Goal: Check status: Check status

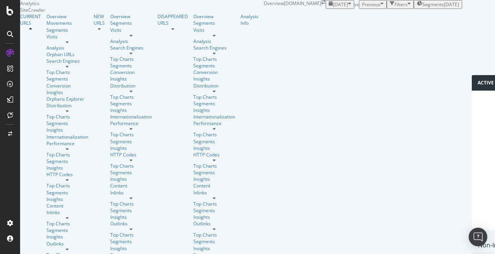
scroll to position [54, 0]
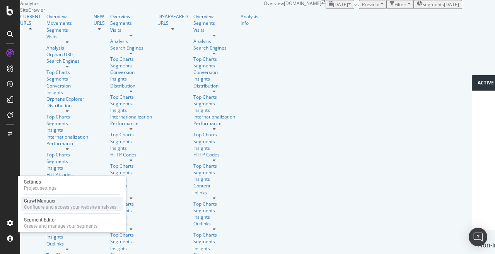
click at [48, 201] on div "Crawl Manager" at bounding box center [70, 201] width 92 height 6
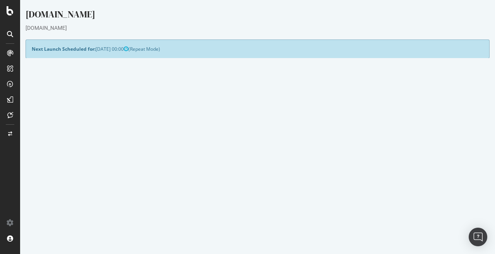
click at [376, 219] on link "Watch Live Stats" at bounding box center [375, 217] width 53 height 12
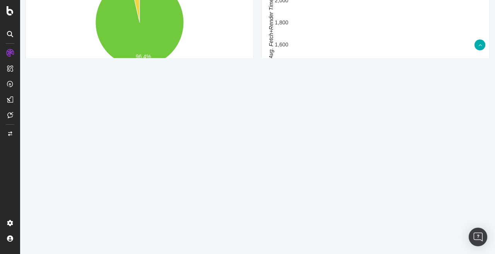
scroll to position [649, 0]
